Goal: Task Accomplishment & Management: Use online tool/utility

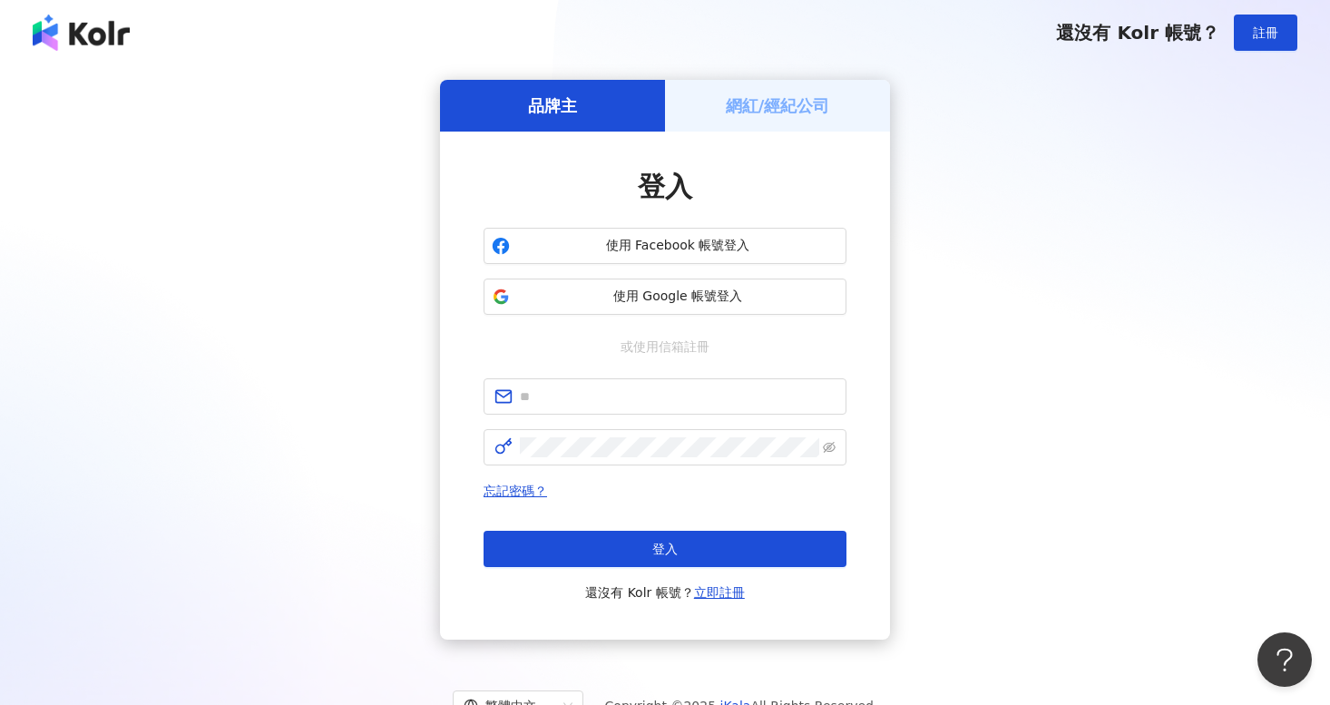
click at [791, 100] on h5 "網紅/經紀公司" at bounding box center [778, 105] width 104 height 23
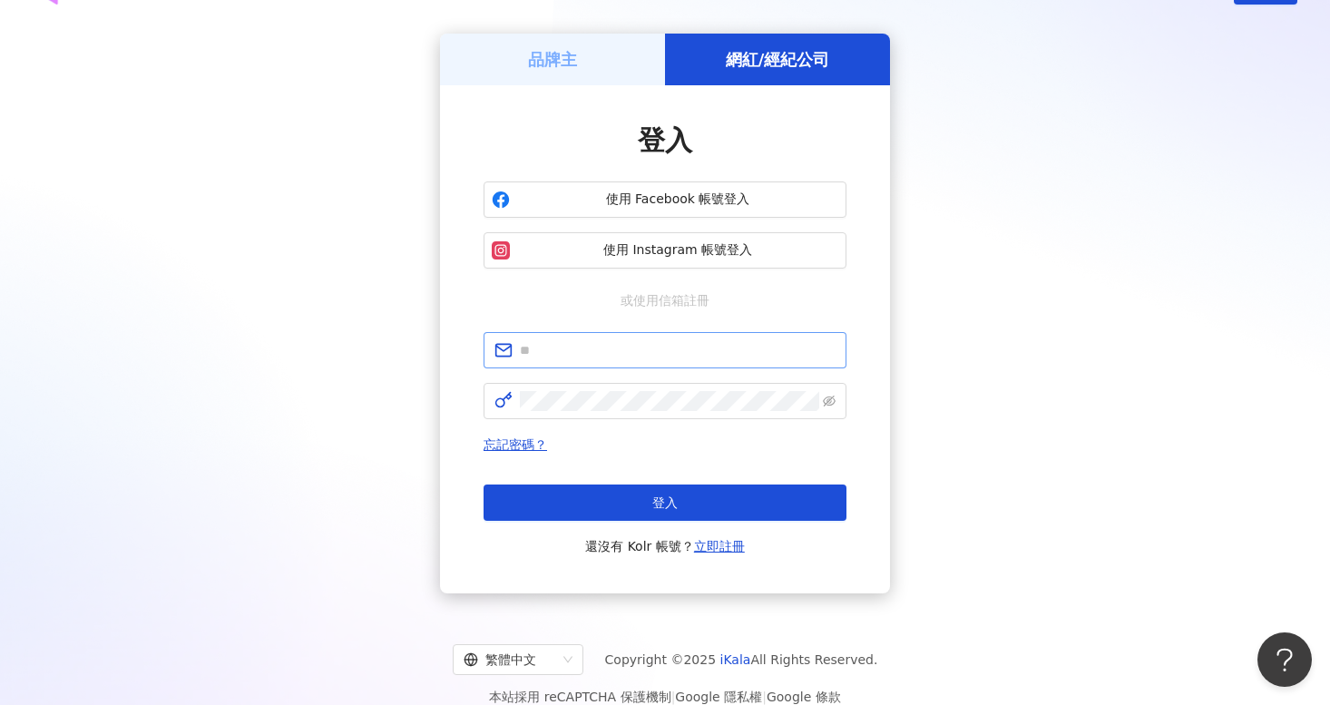
scroll to position [47, 0]
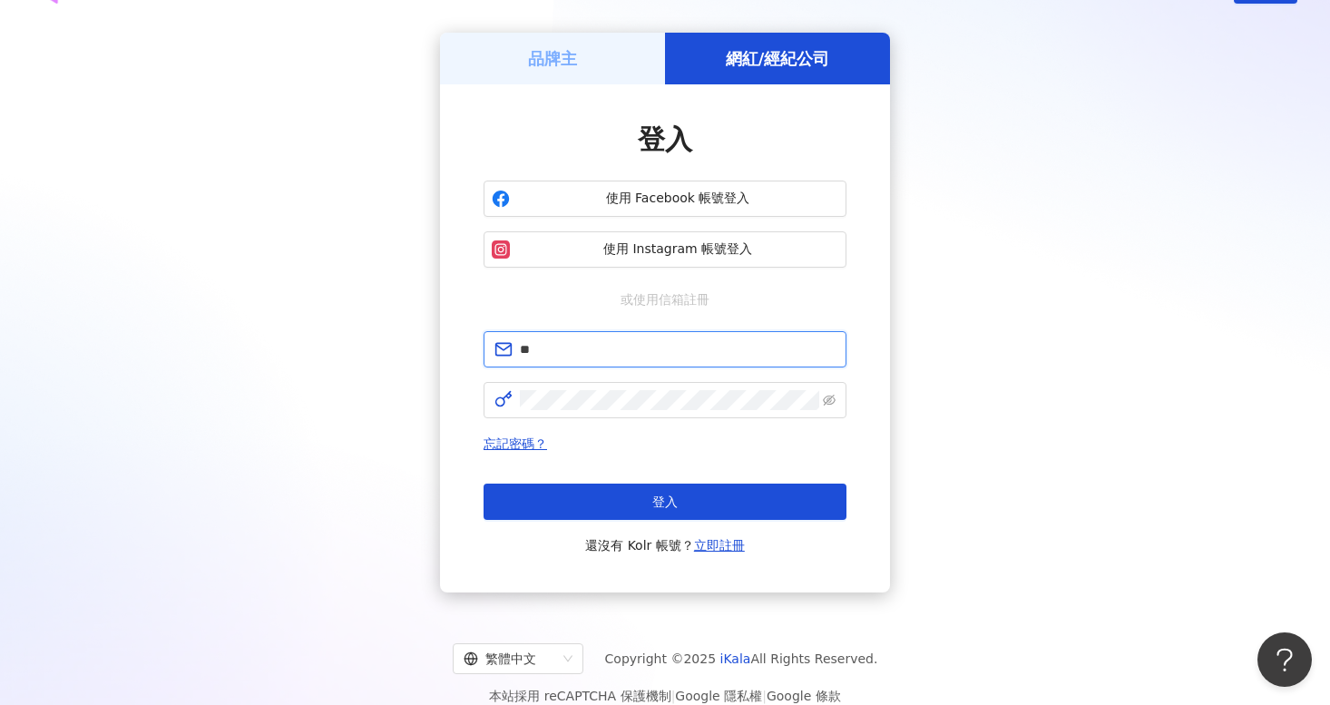
type input "*"
type input "**********"
click at [505, 441] on link "忘記密碼？" at bounding box center [516, 443] width 64 height 15
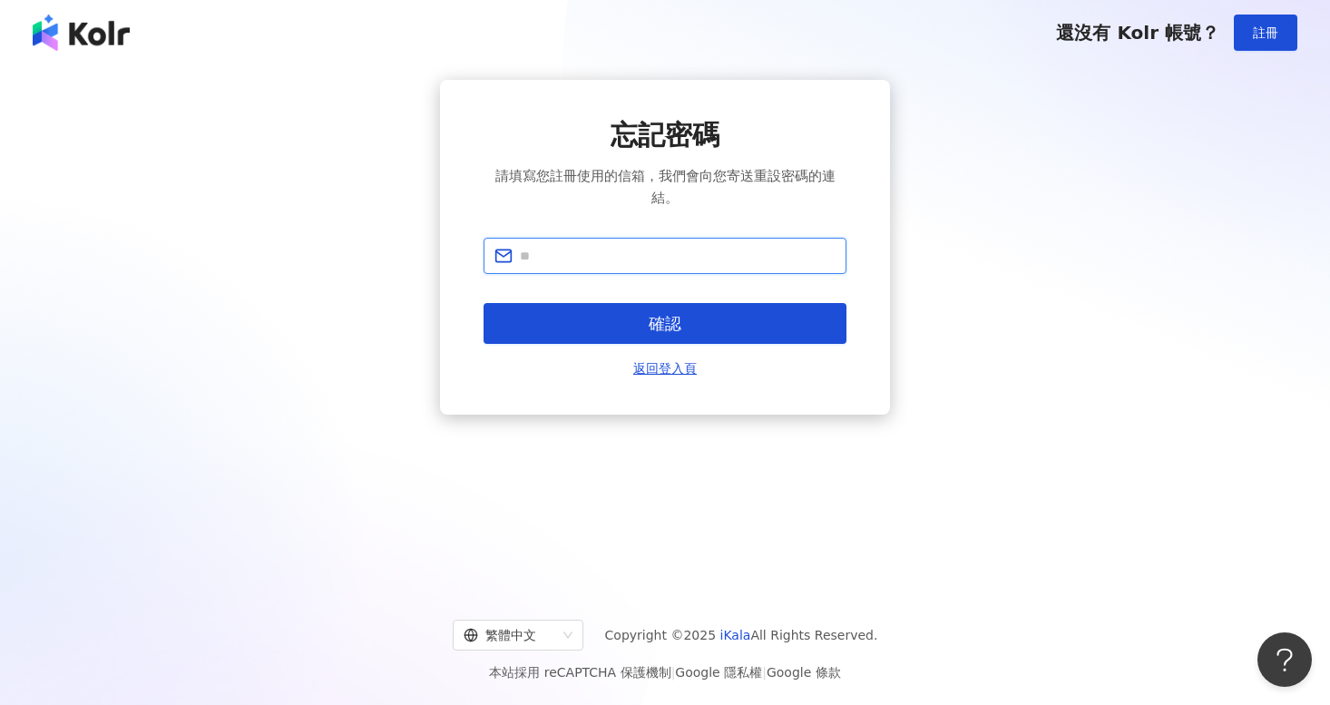
click at [623, 246] on input "text" at bounding box center [678, 256] width 316 height 20
type input "**********"
click at [665, 303] on button "確認" at bounding box center [665, 323] width 363 height 41
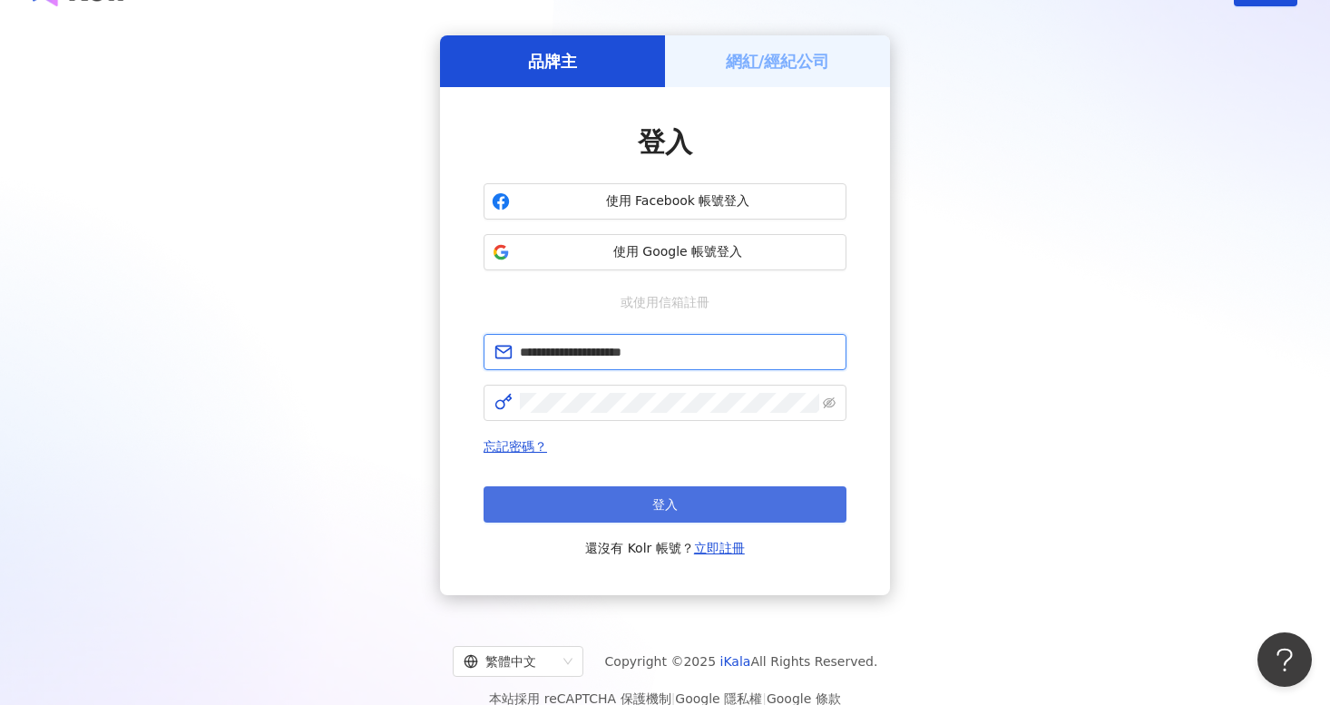
scroll to position [7, 0]
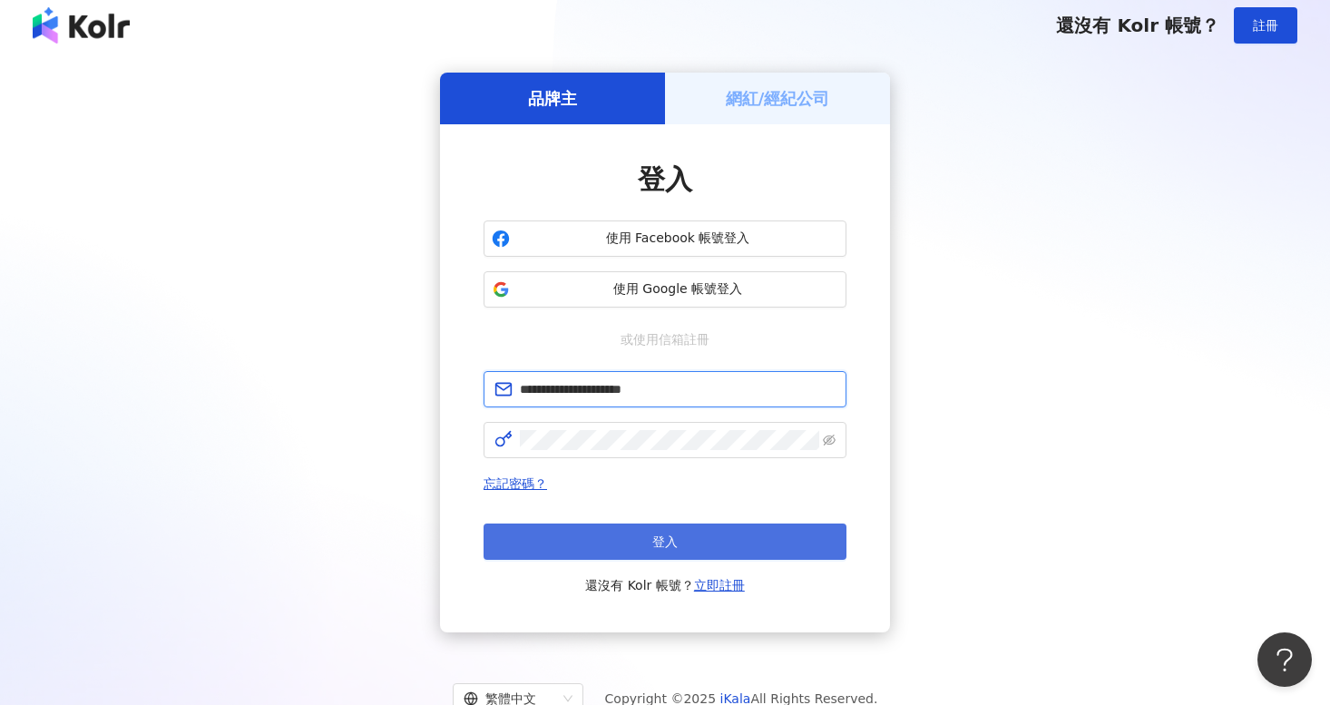
type input "**********"
click at [642, 533] on button "登入" at bounding box center [665, 542] width 363 height 36
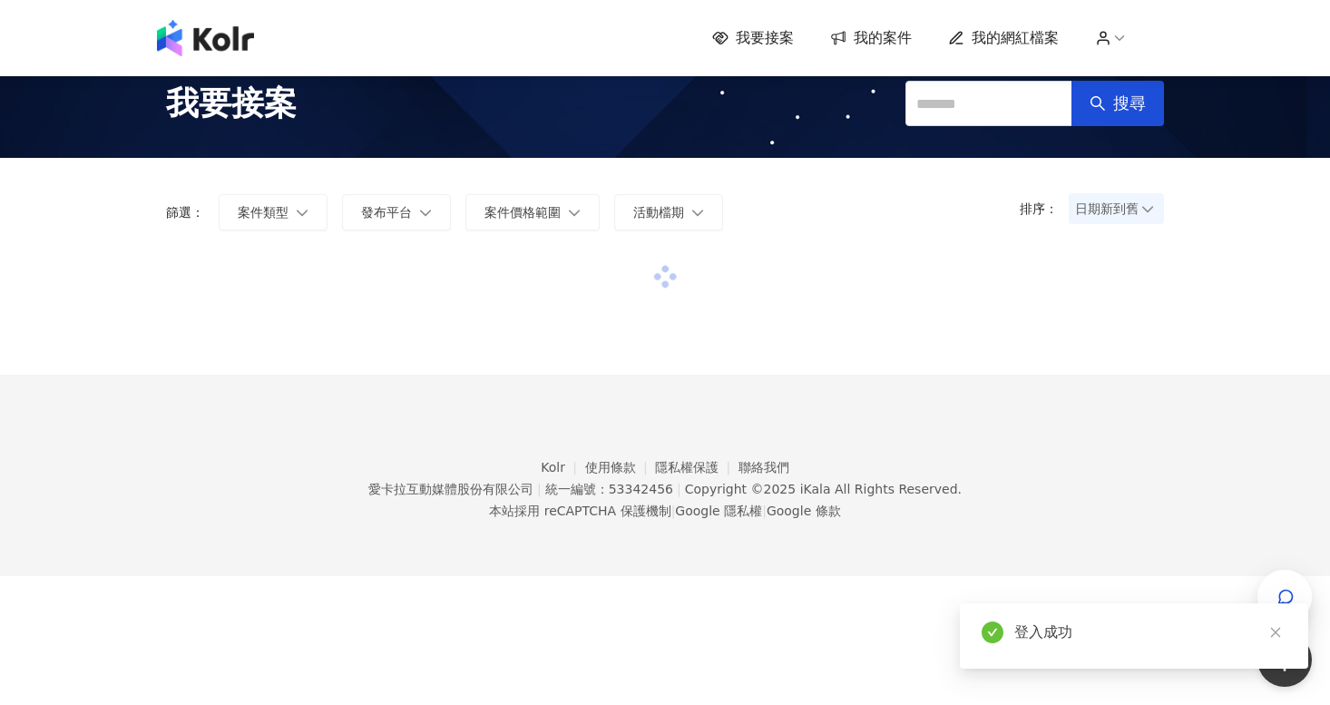
scroll to position [24, 0]
click at [889, 41] on span "我的案件" at bounding box center [883, 38] width 58 height 20
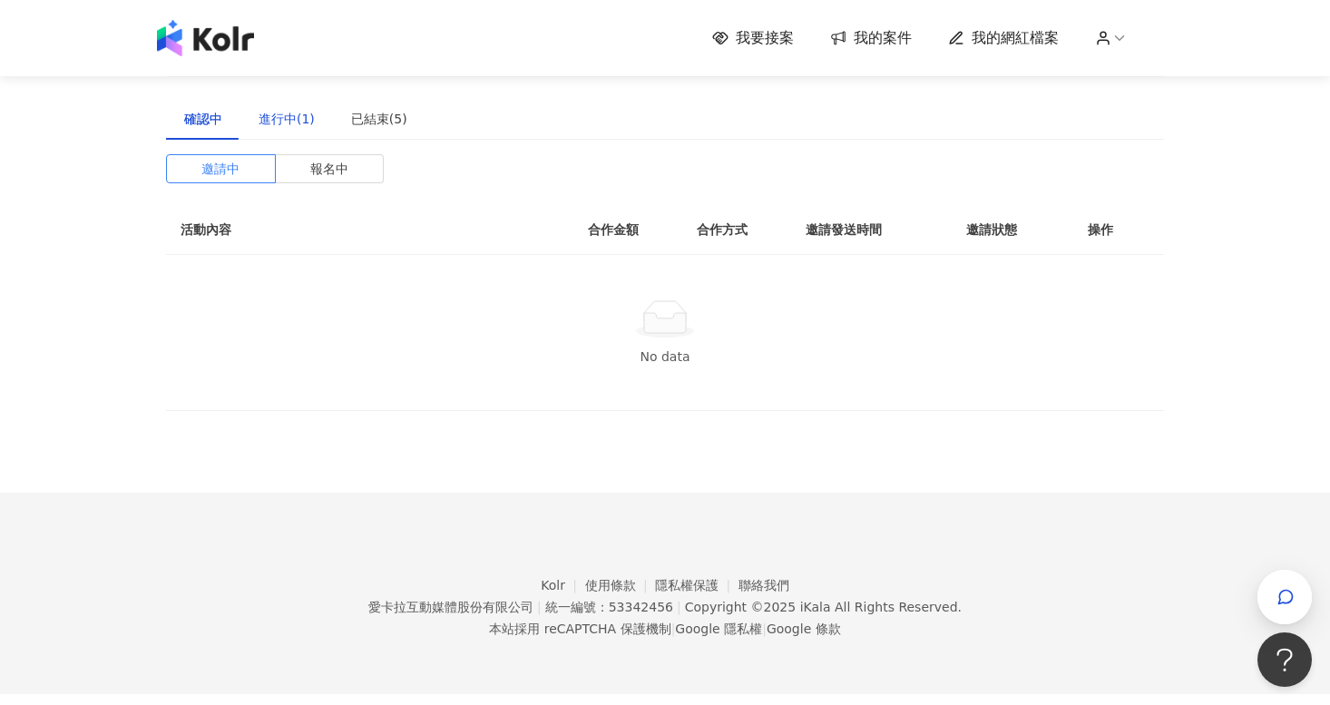
click at [299, 128] on div "進行中(1)" at bounding box center [287, 119] width 56 height 20
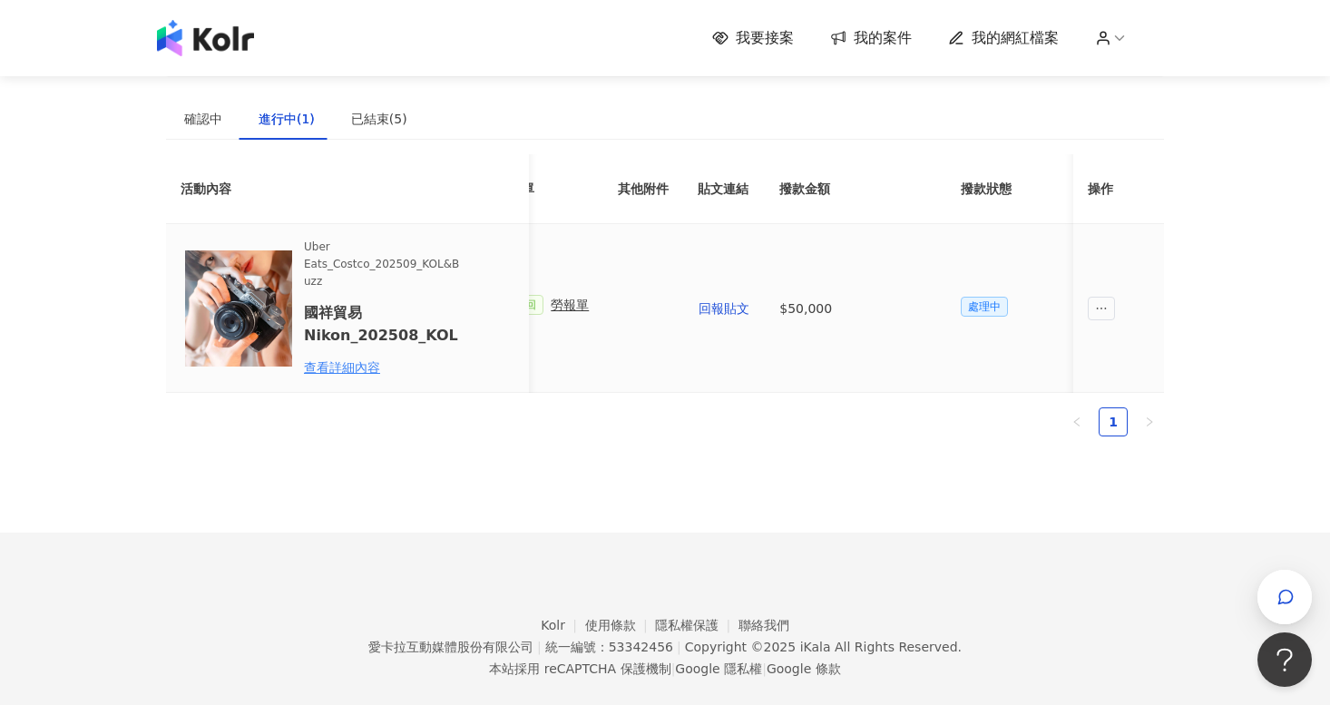
scroll to position [0, 672]
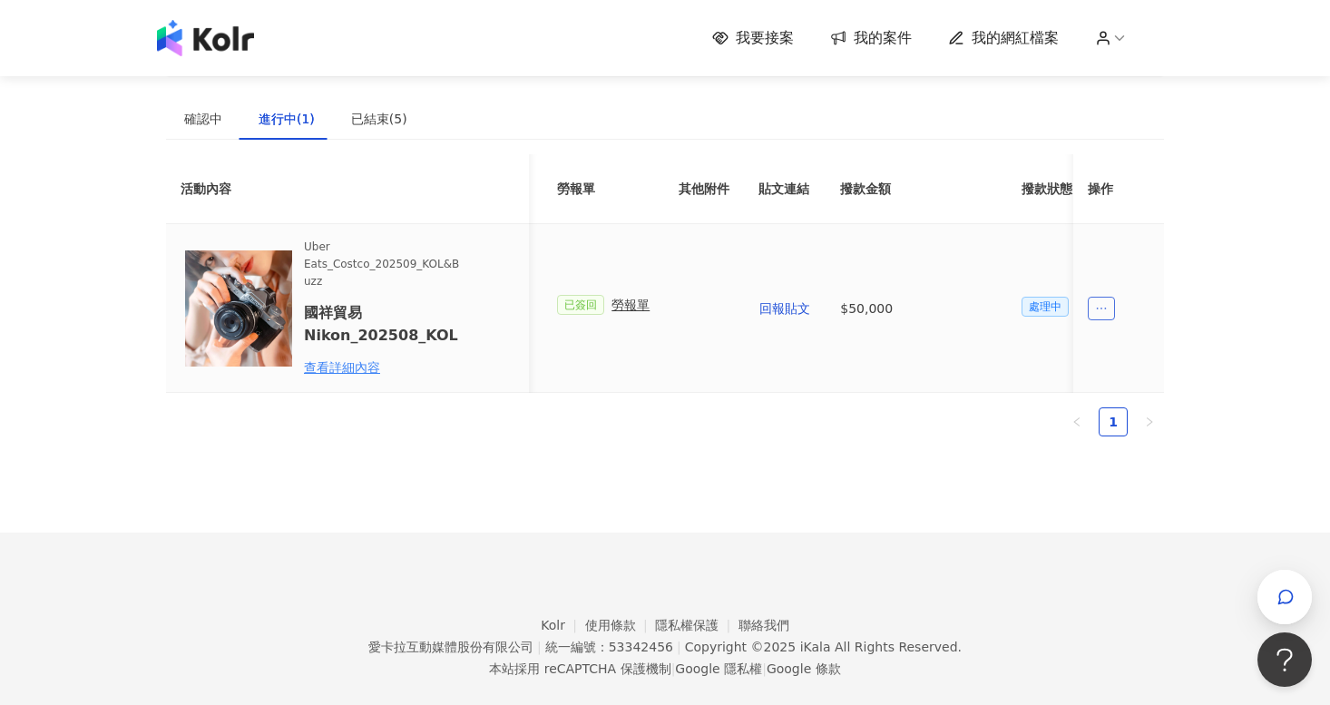
click at [1095, 306] on icon "ellipsis" at bounding box center [1101, 308] width 13 height 13
click at [1129, 342] on span "回報貼文" at bounding box center [1134, 344] width 64 height 20
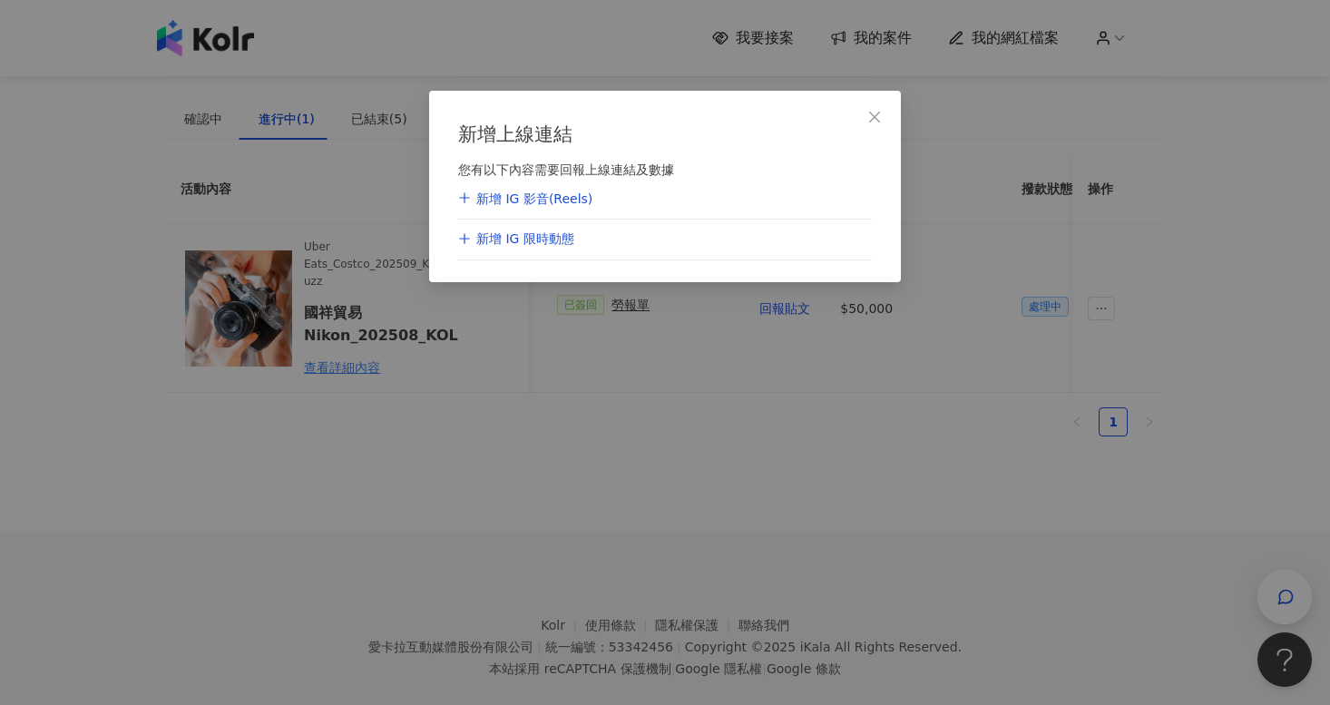
click at [470, 201] on icon "plus" at bounding box center [464, 197] width 13 height 13
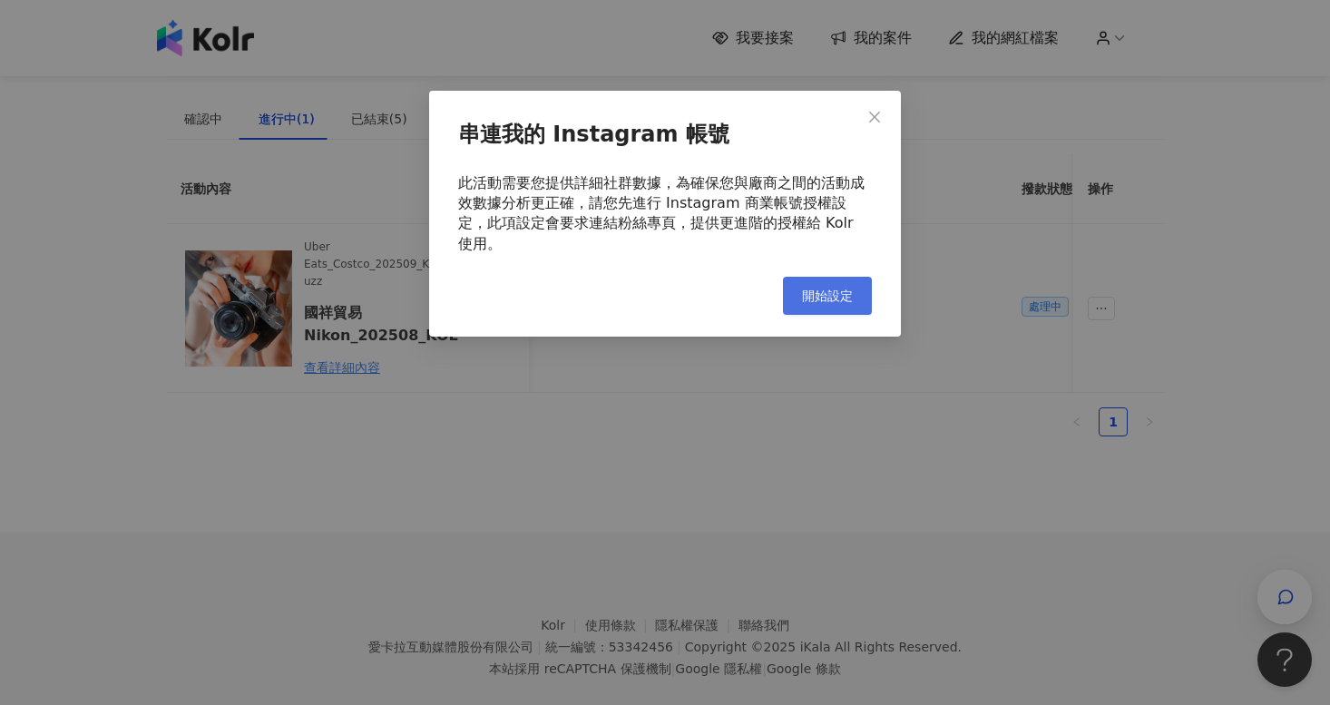
click at [827, 289] on span "開始設定" at bounding box center [827, 296] width 51 height 15
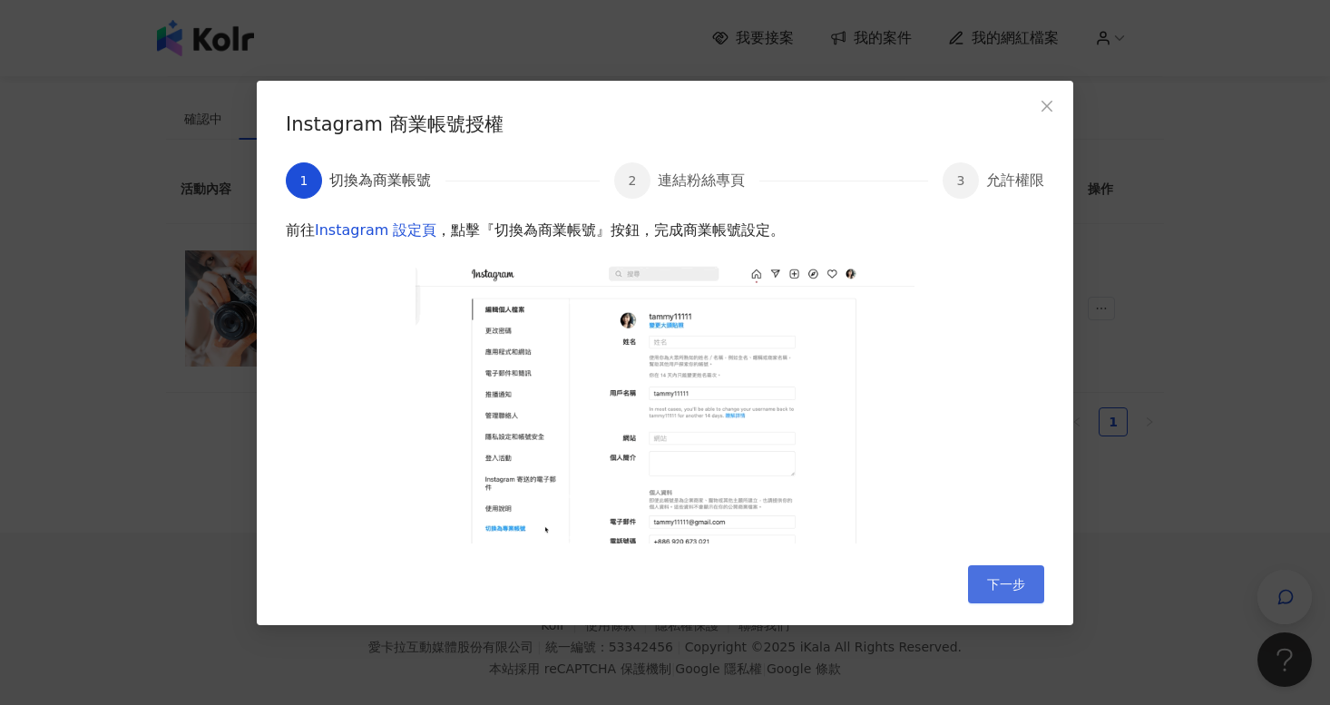
scroll to position [0, 0]
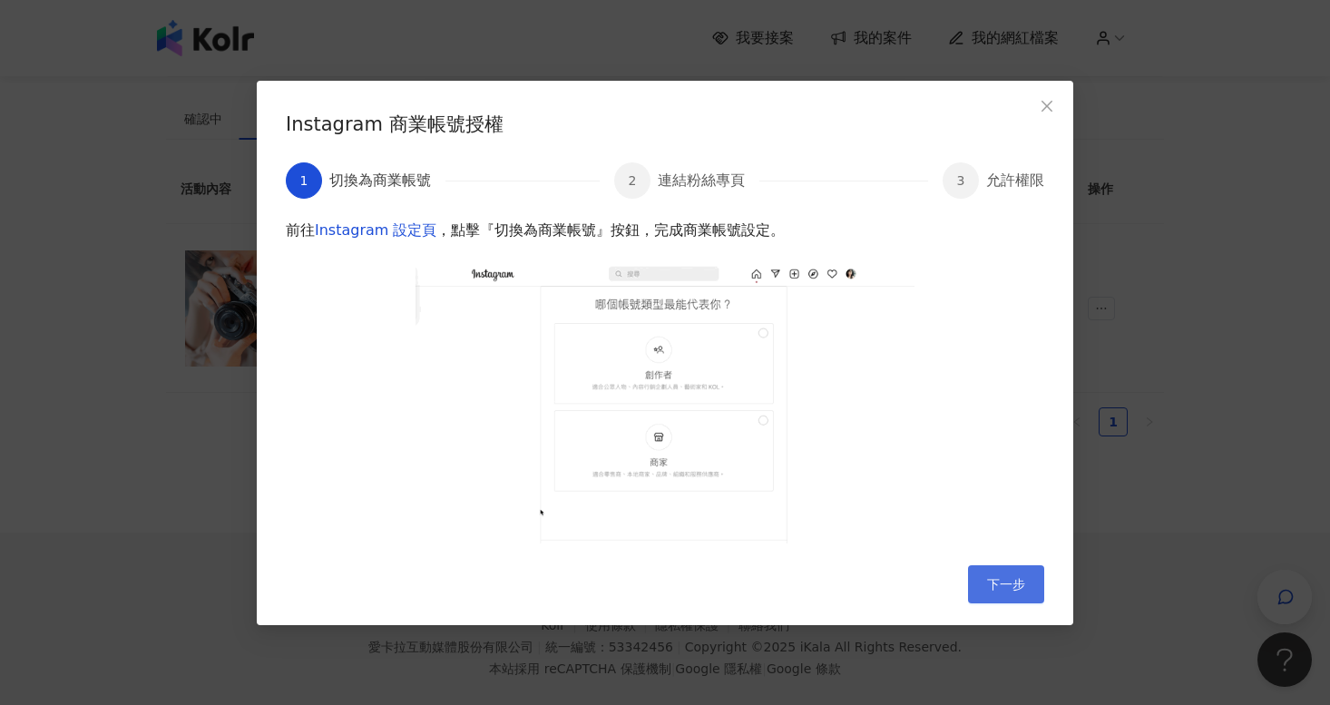
click at [1023, 579] on span "下一步" at bounding box center [1006, 584] width 38 height 15
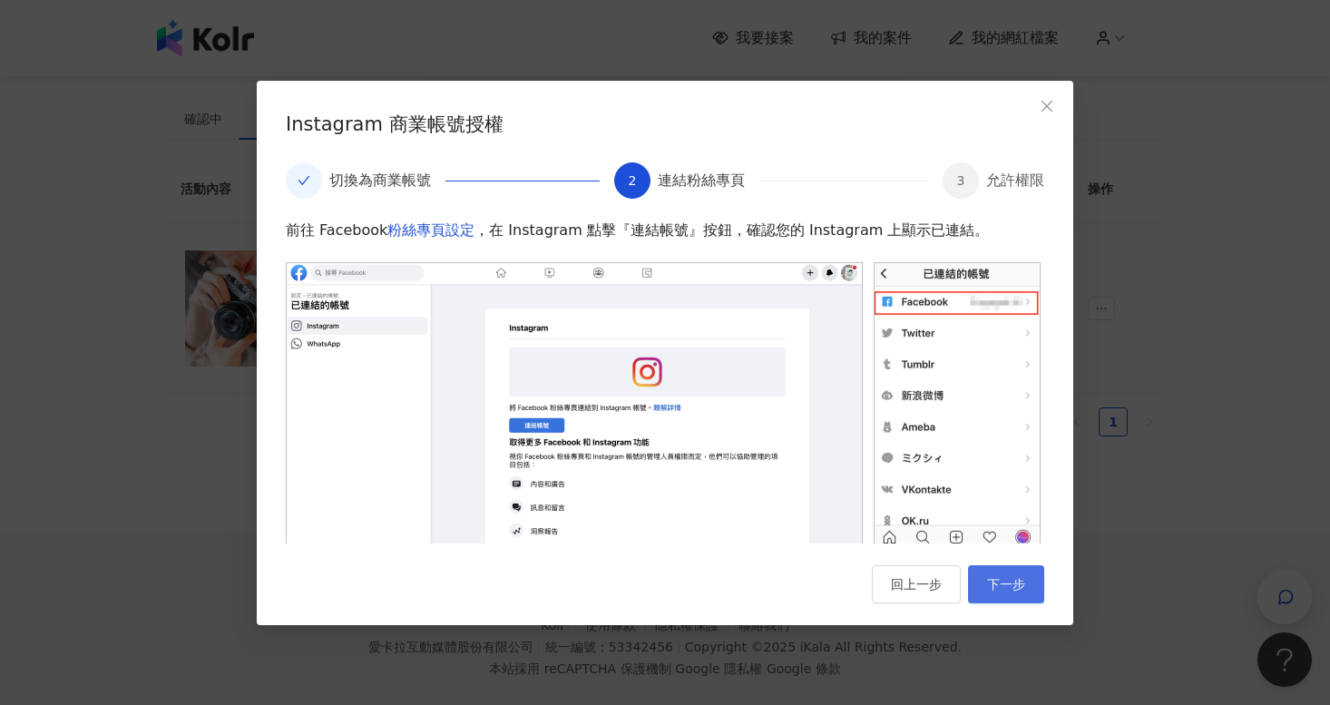
click at [1023, 579] on span "下一步" at bounding box center [1006, 584] width 38 height 15
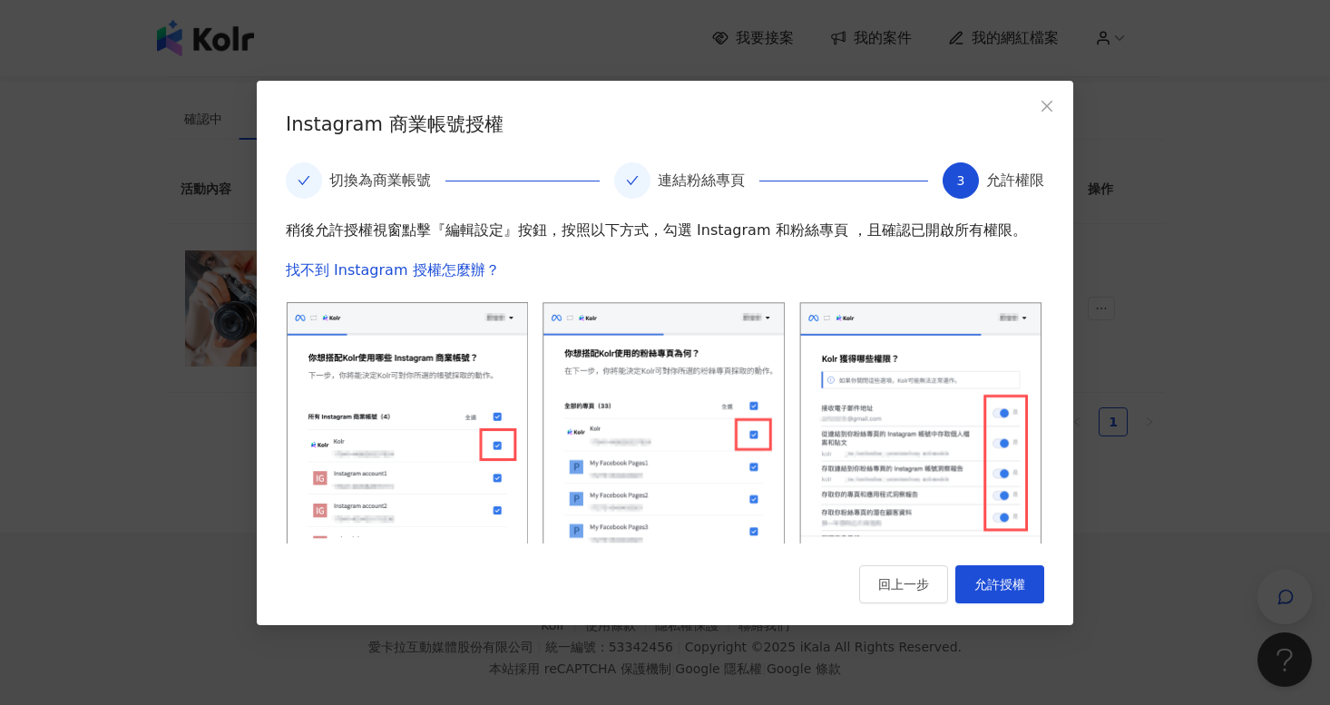
click at [1023, 579] on span "允許授權" at bounding box center [1000, 584] width 51 height 15
click at [1044, 103] on icon "close" at bounding box center [1047, 106] width 11 height 11
